Goal: Information Seeking & Learning: Learn about a topic

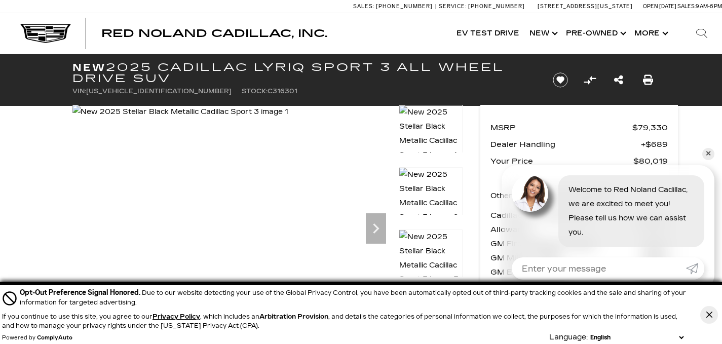
click at [701, 310] on div "Cookie Consent Banner" at bounding box center [709, 314] width 26 height 59
click at [706, 315] on button "Close Button" at bounding box center [710, 315] width 18 height 18
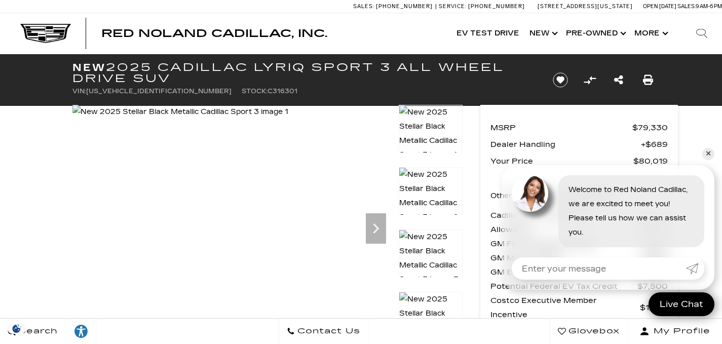
click at [710, 151] on link "✕" at bounding box center [709, 154] width 12 height 12
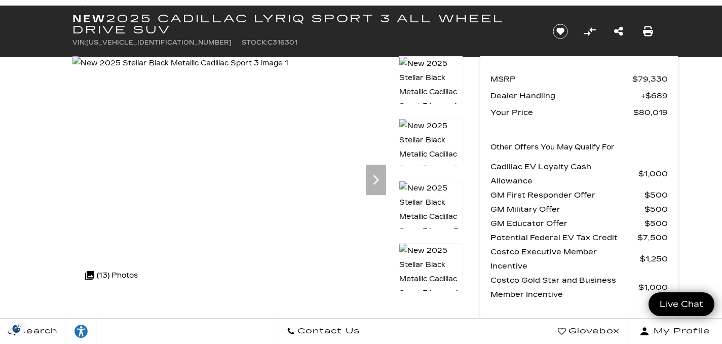
scroll to position [49, 0]
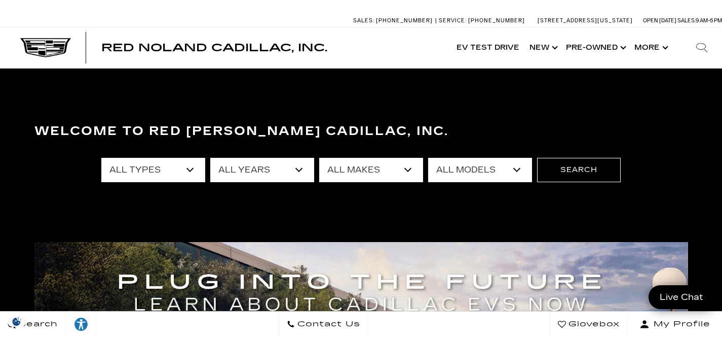
click at [453, 168] on select "All Models Colorado Corvette Grand Sport Crosstrek Crown Signia CT4 CT5 Durango…" at bounding box center [480, 170] width 104 height 24
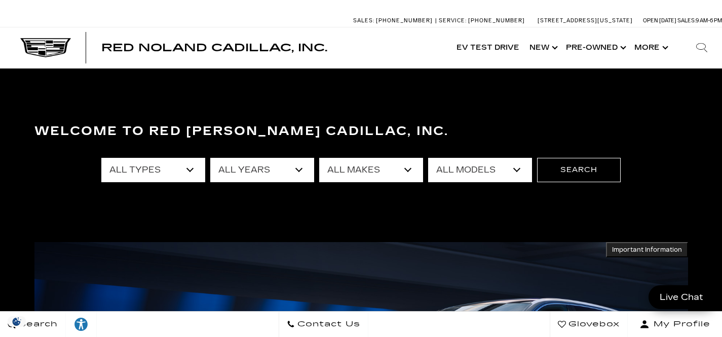
select select "LYRIQ"
click at [428, 158] on select "All Models Colorado Corvette Grand Sport Crosstrek Crown Signia CT4 CT5 Durango…" at bounding box center [480, 170] width 104 height 24
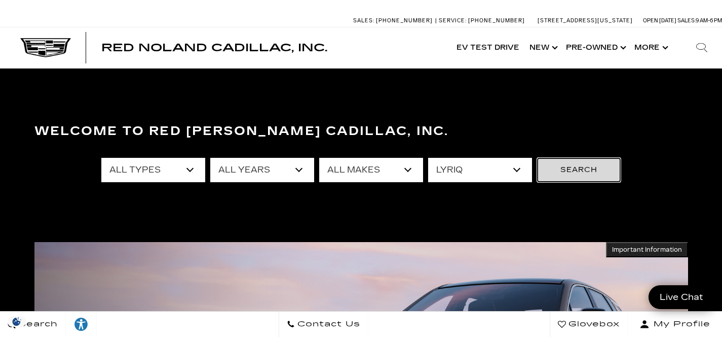
click at [585, 169] on button "Search" at bounding box center [579, 170] width 84 height 24
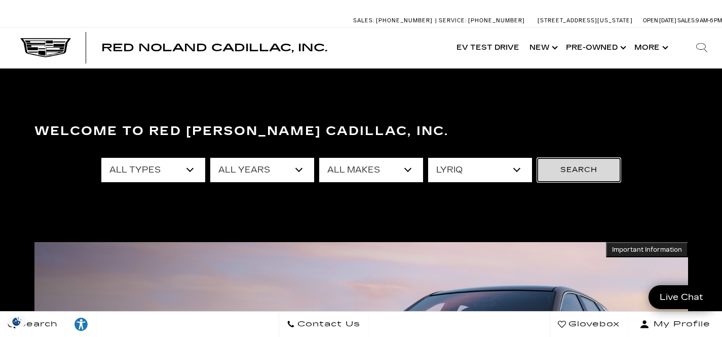
click at [585, 169] on button "Search" at bounding box center [579, 170] width 84 height 24
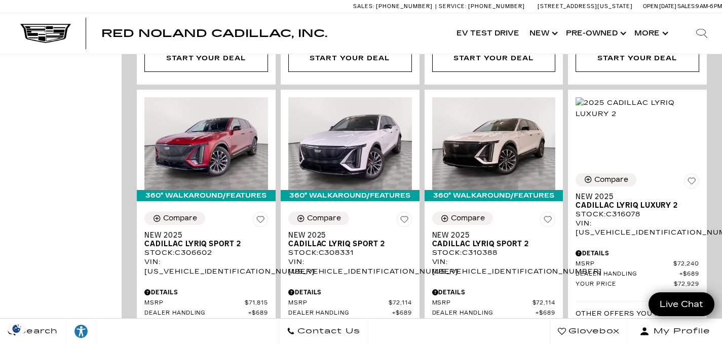
scroll to position [1834, 0]
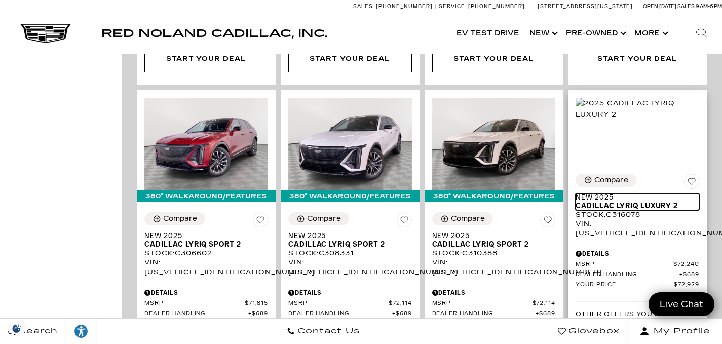
click at [649, 202] on span "Cadillac LYRIQ Luxury 2" at bounding box center [634, 206] width 116 height 9
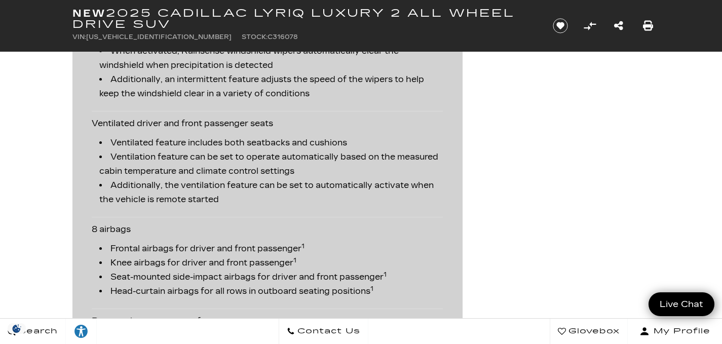
scroll to position [1980, 0]
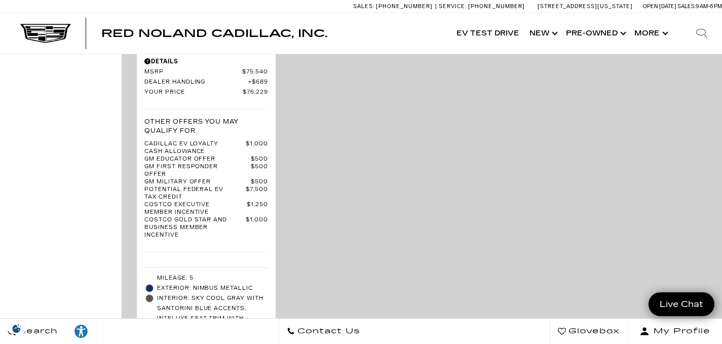
scroll to position [3105, 0]
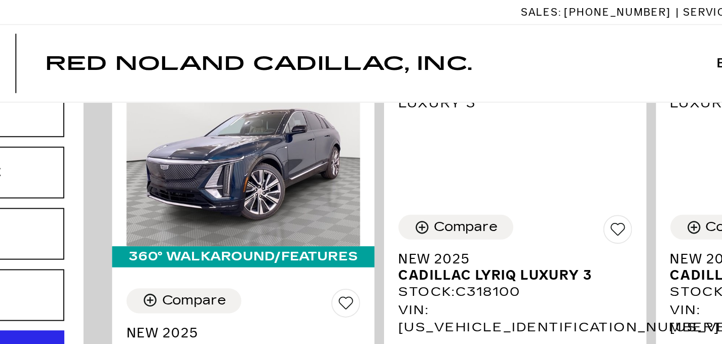
scroll to position [273, 0]
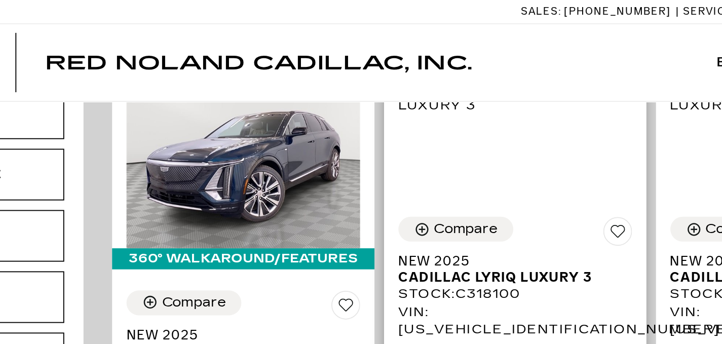
click at [361, 152] on div "Stock : C318100" at bounding box center [350, 156] width 124 height 9
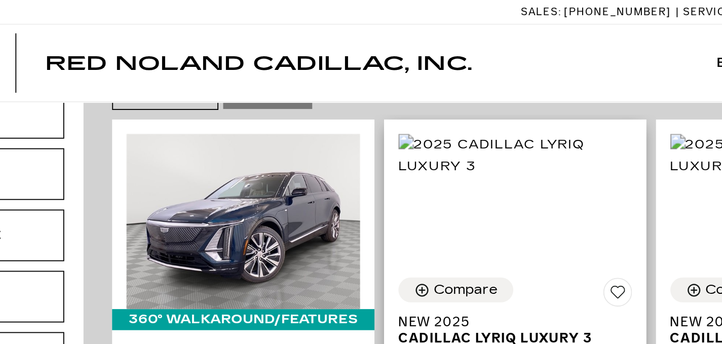
scroll to position [241, 0]
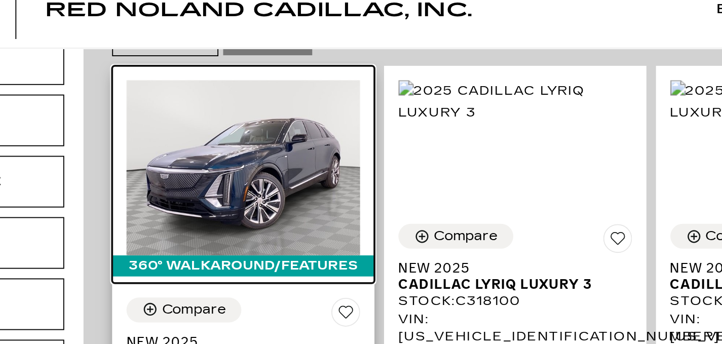
click at [180, 103] on img at bounding box center [206, 117] width 124 height 93
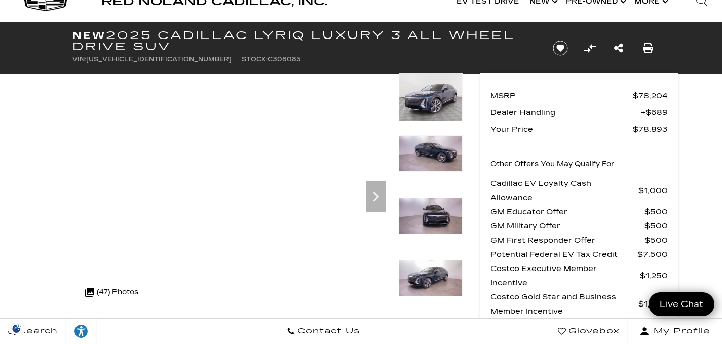
scroll to position [34, 0]
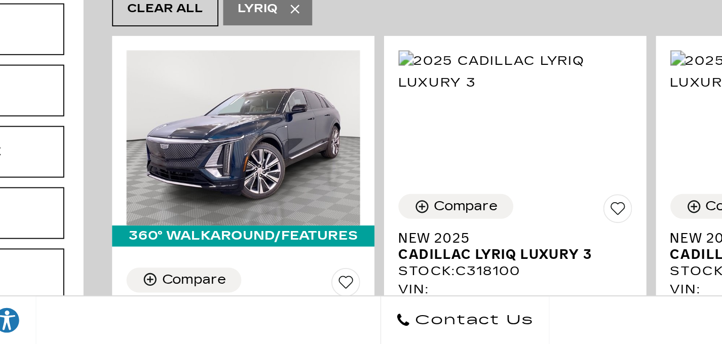
scroll to position [125, 0]
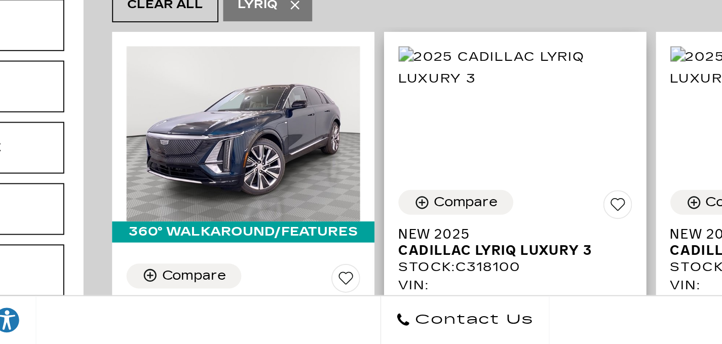
click at [344, 299] on div "Stock : C318100" at bounding box center [350, 303] width 124 height 9
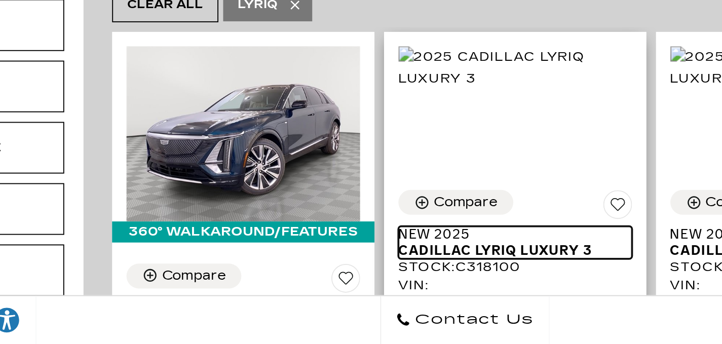
click at [346, 290] on span "Cadillac LYRIQ Luxury 3" at bounding box center [346, 294] width 116 height 9
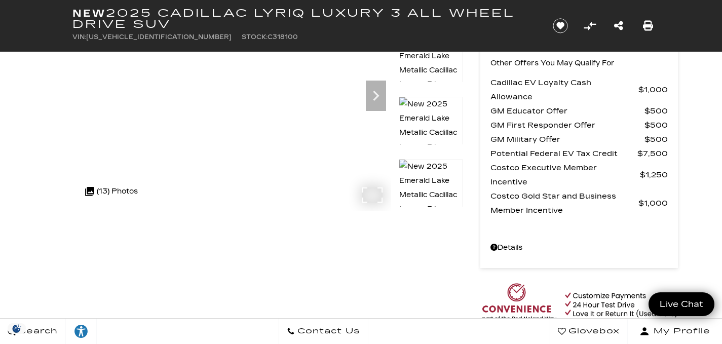
scroll to position [136, 0]
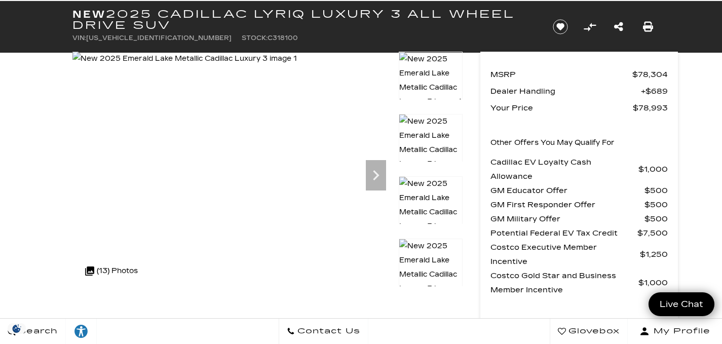
scroll to position [53, 0]
